Goal: Download file/media

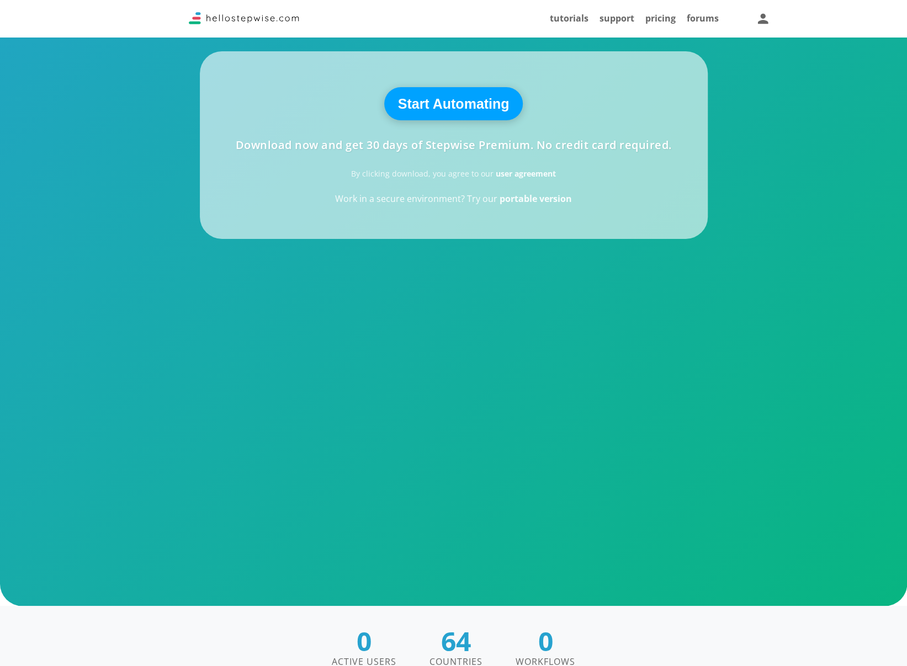
scroll to position [294, 0]
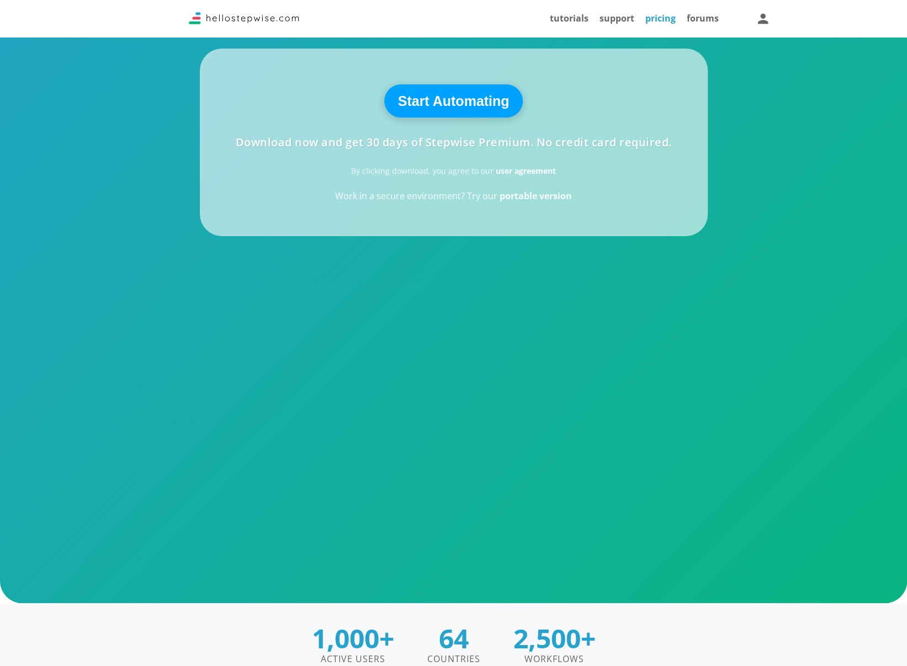
click at [651, 19] on link "pricing" at bounding box center [660, 18] width 30 height 12
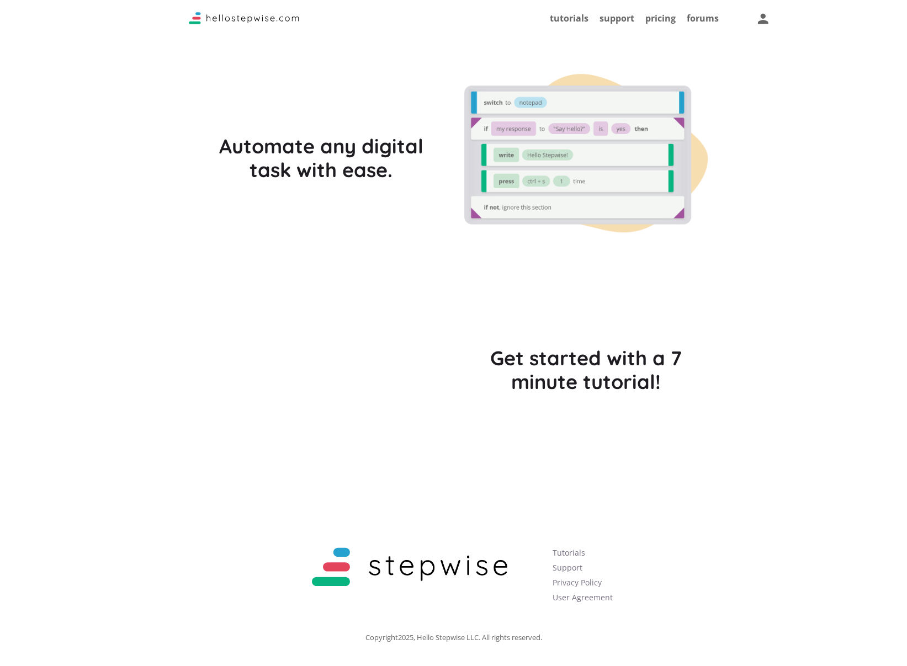
scroll to position [3036, 0]
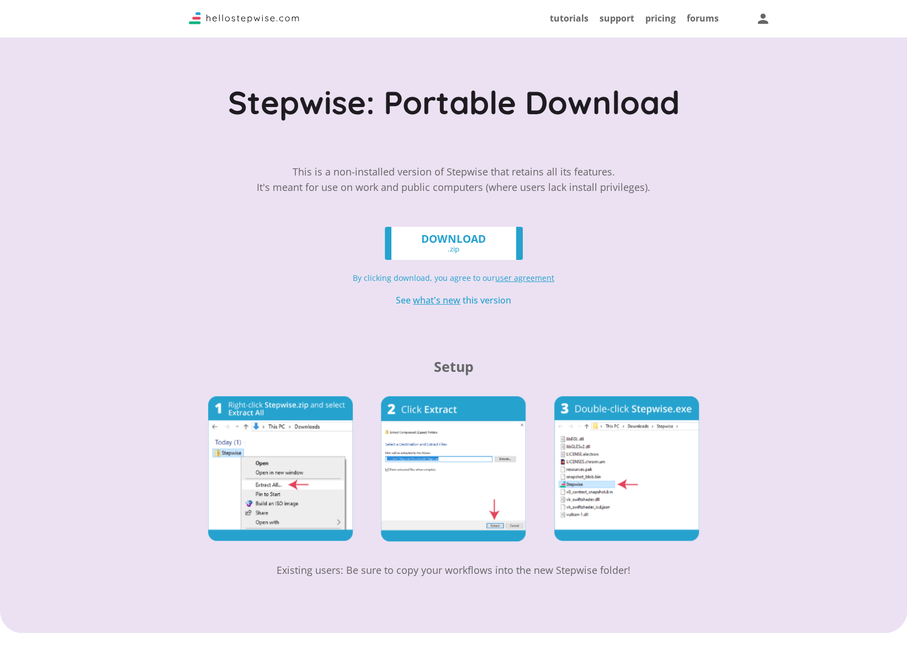
click at [465, 238] on link "DOWNLOAD .zip" at bounding box center [454, 243] width 138 height 33
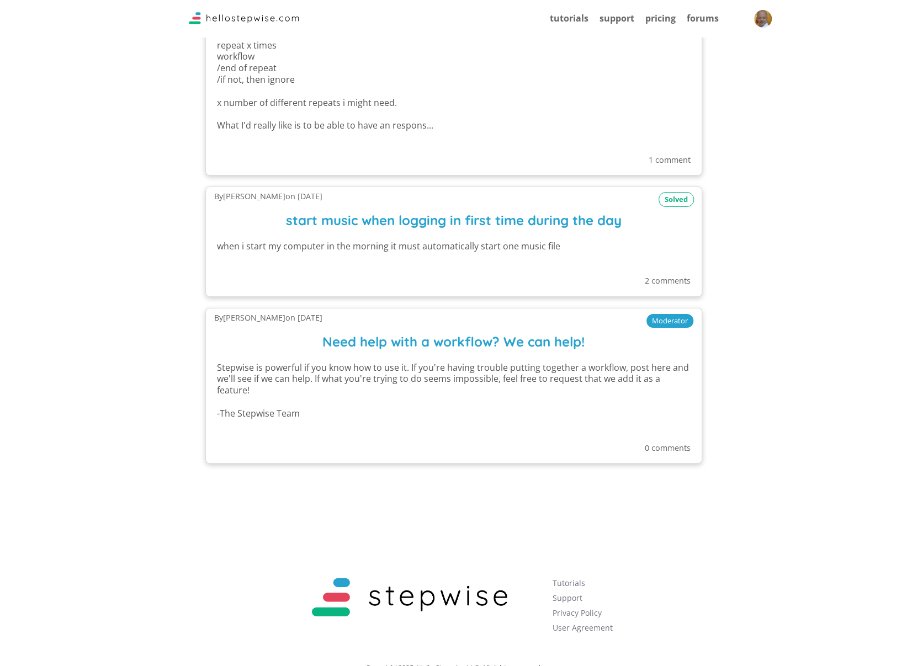
scroll to position [1757, 0]
